Goal: Check status: Check status

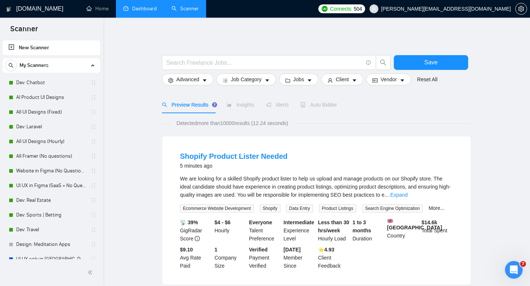
click at [151, 6] on link "Dashboard" at bounding box center [140, 9] width 34 height 6
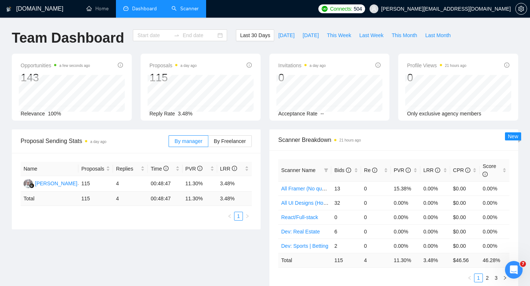
type input "[DATE]"
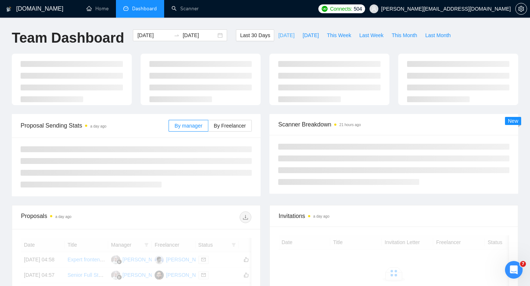
click at [279, 41] on button "[DATE]" at bounding box center [286, 35] width 24 height 12
type input "[DATE]"
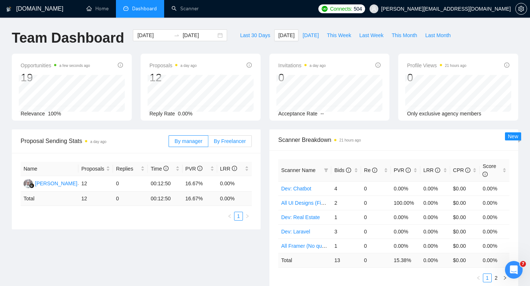
click at [237, 136] on label "By Freelancer" at bounding box center [229, 141] width 43 height 12
click at [208, 143] on input "By Freelancer" at bounding box center [208, 143] width 0 height 0
